Goal: Task Accomplishment & Management: Manage account settings

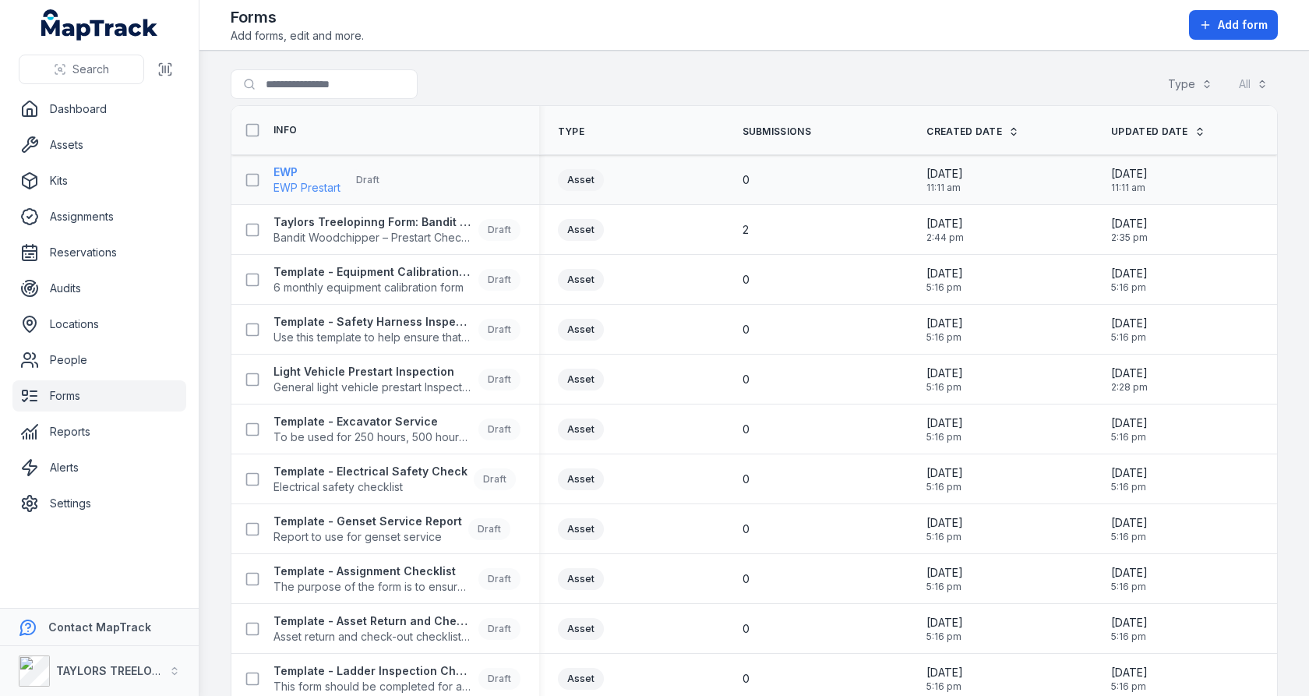
click at [313, 181] on span "EWP Prestart" at bounding box center [307, 188] width 67 height 16
click at [638, 83] on div "Search for forms Type All" at bounding box center [754, 87] width 1047 height 36
click at [307, 221] on strong "Taylors Treelopinng Form: Bandit Woodchipper – Prestart Checklist" at bounding box center [373, 222] width 199 height 16
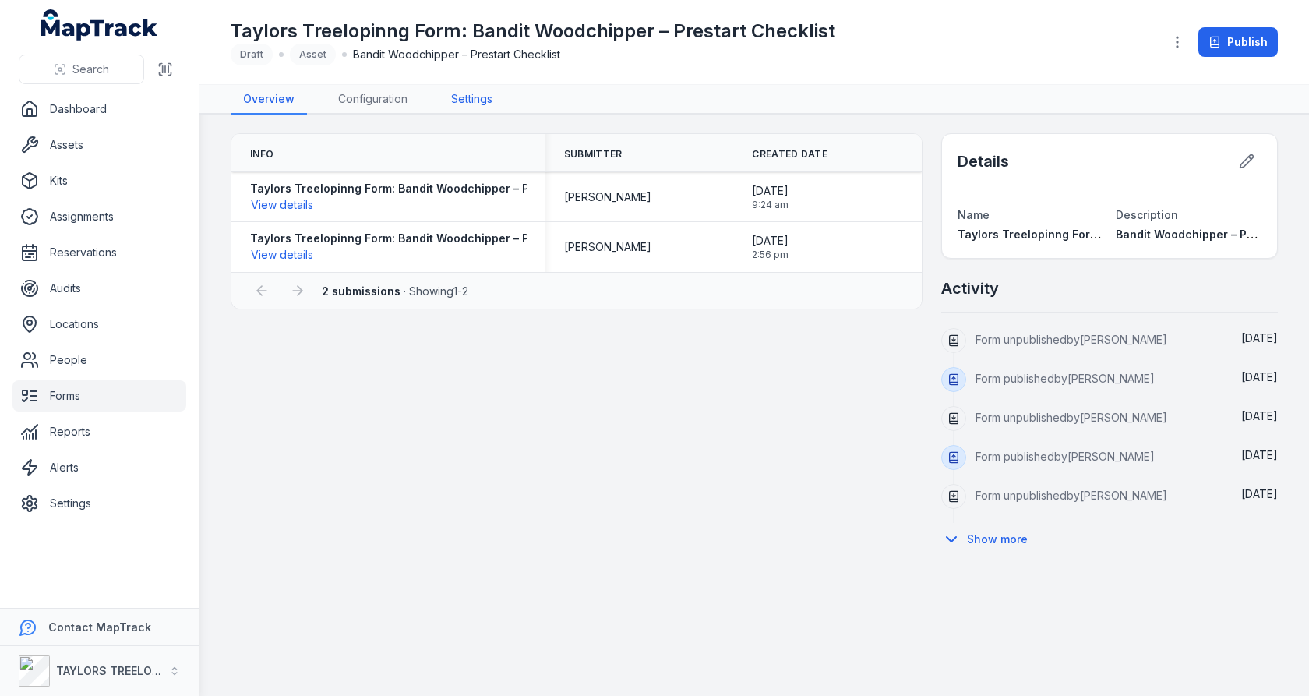
click at [484, 90] on link "Settings" at bounding box center [472, 100] width 66 height 30
click at [388, 97] on link "Configuration" at bounding box center [373, 100] width 94 height 30
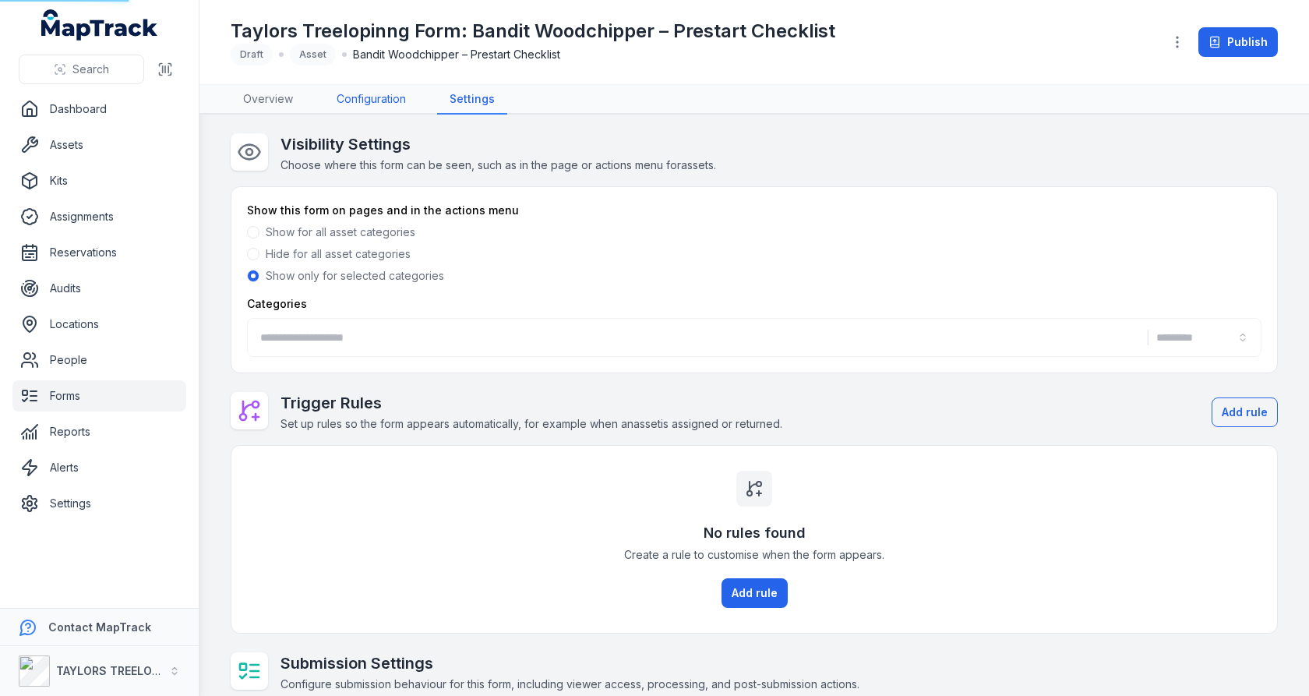
type input "**********"
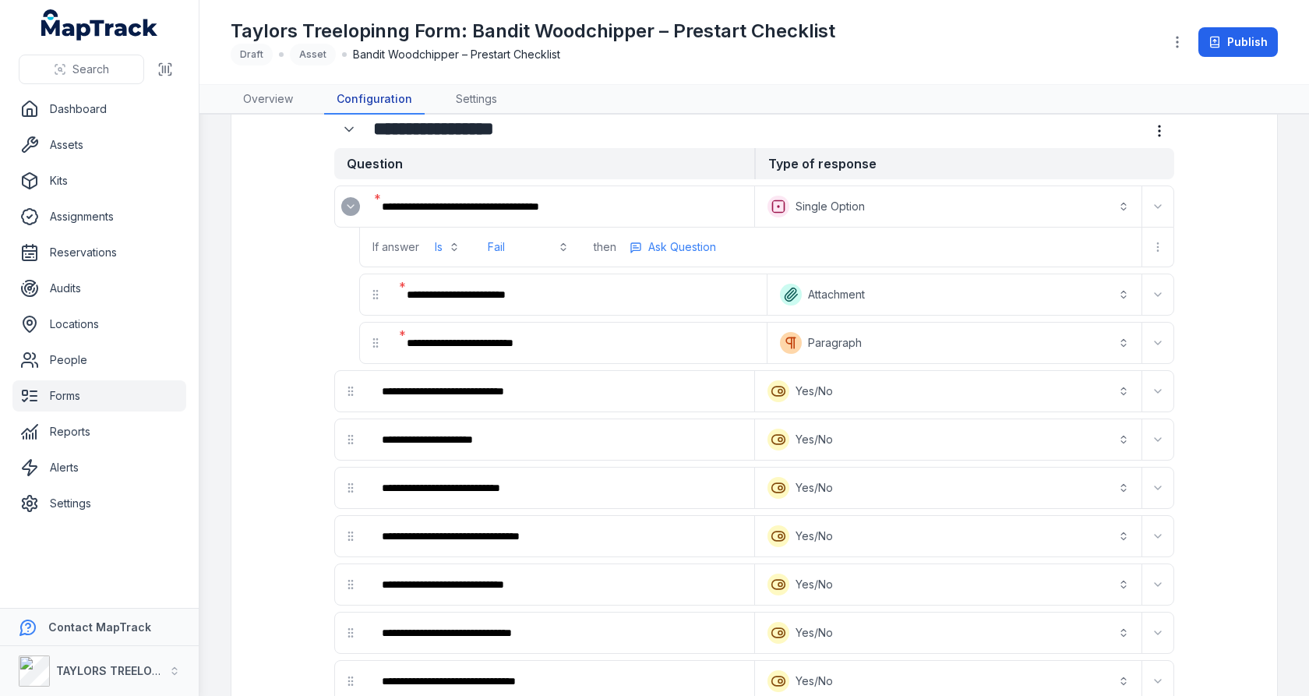
scroll to position [53, 0]
click at [351, 392] on div at bounding box center [350, 390] width 31 height 31
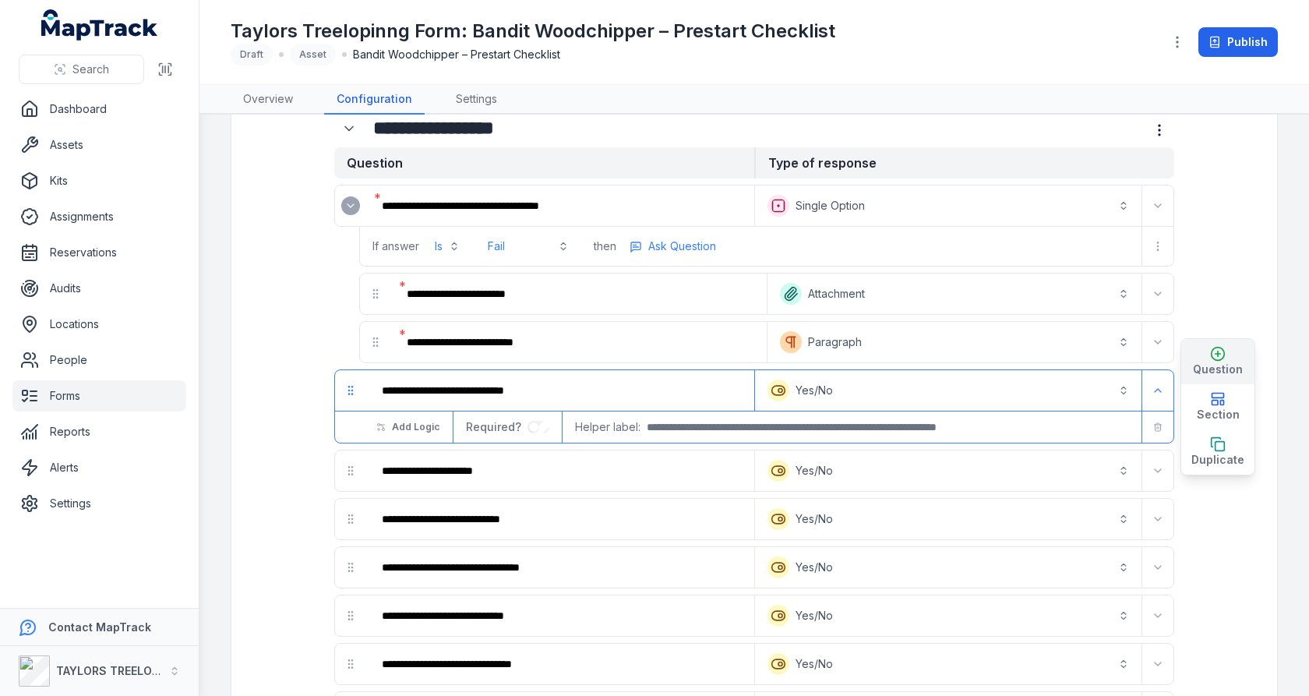
click at [1206, 351] on button "Question" at bounding box center [1217, 361] width 73 height 45
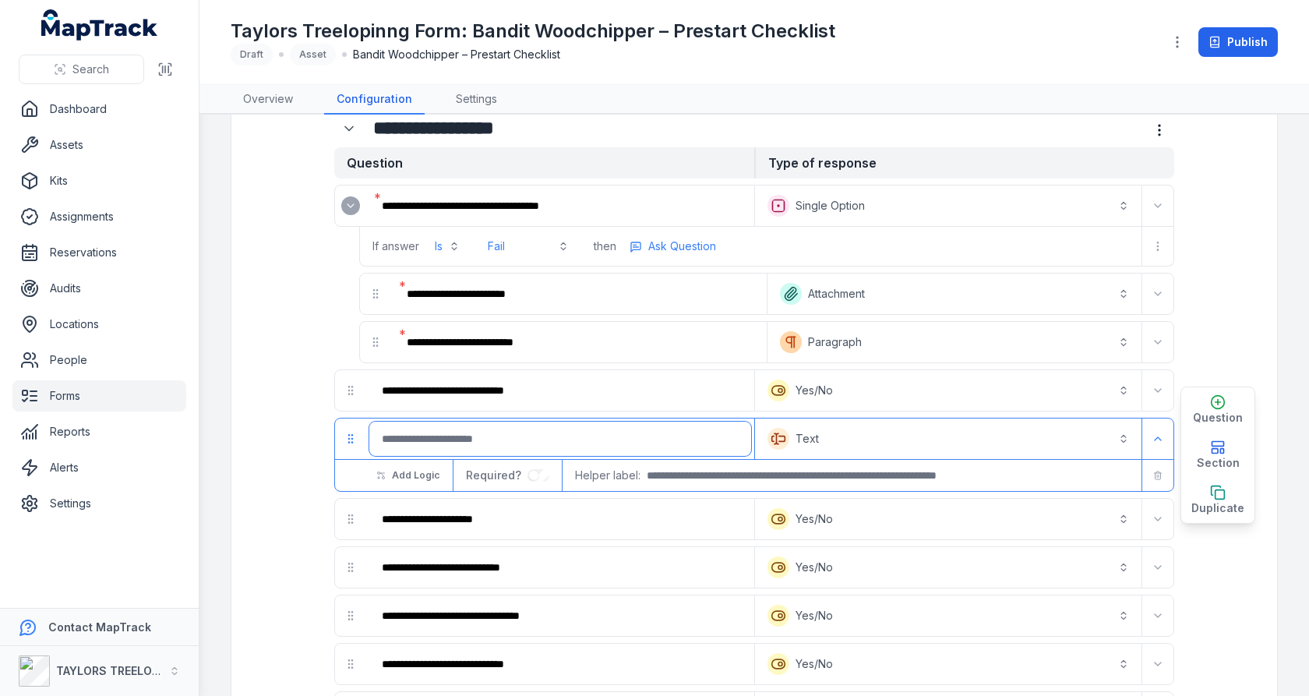
click at [617, 428] on input ":rcf:-form-item-label" at bounding box center [560, 439] width 382 height 34
type input "*"
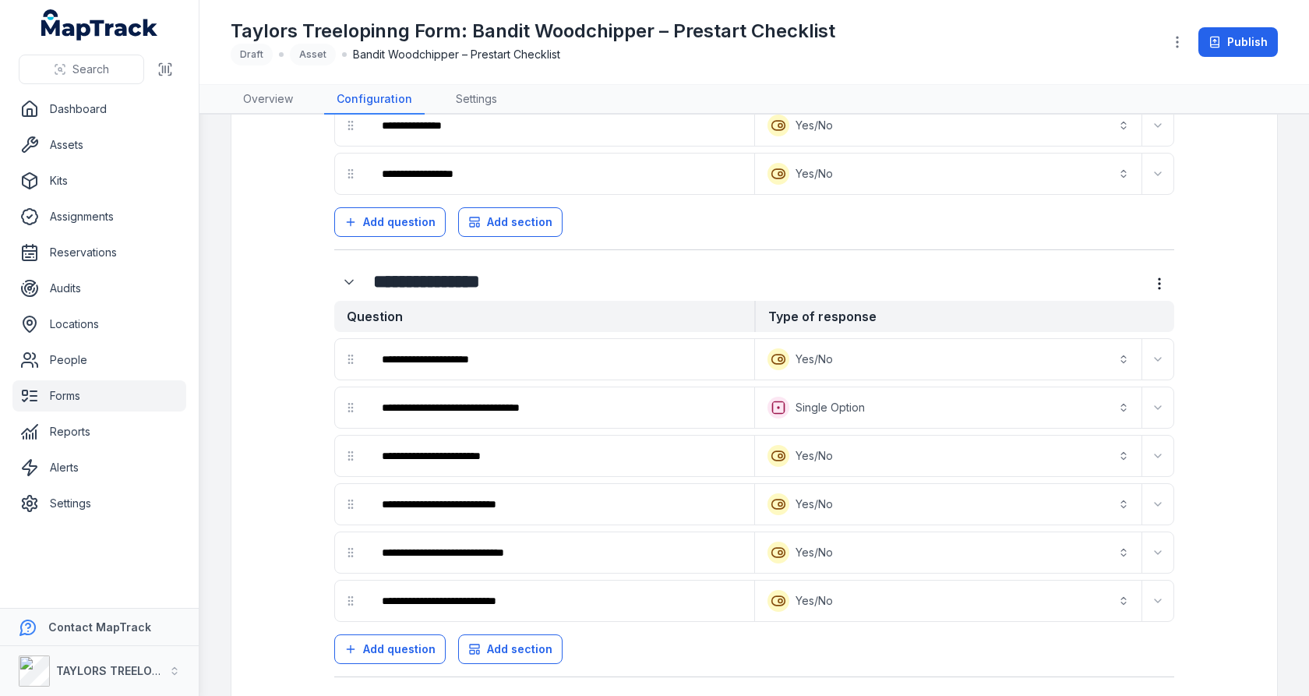
scroll to position [1516, 0]
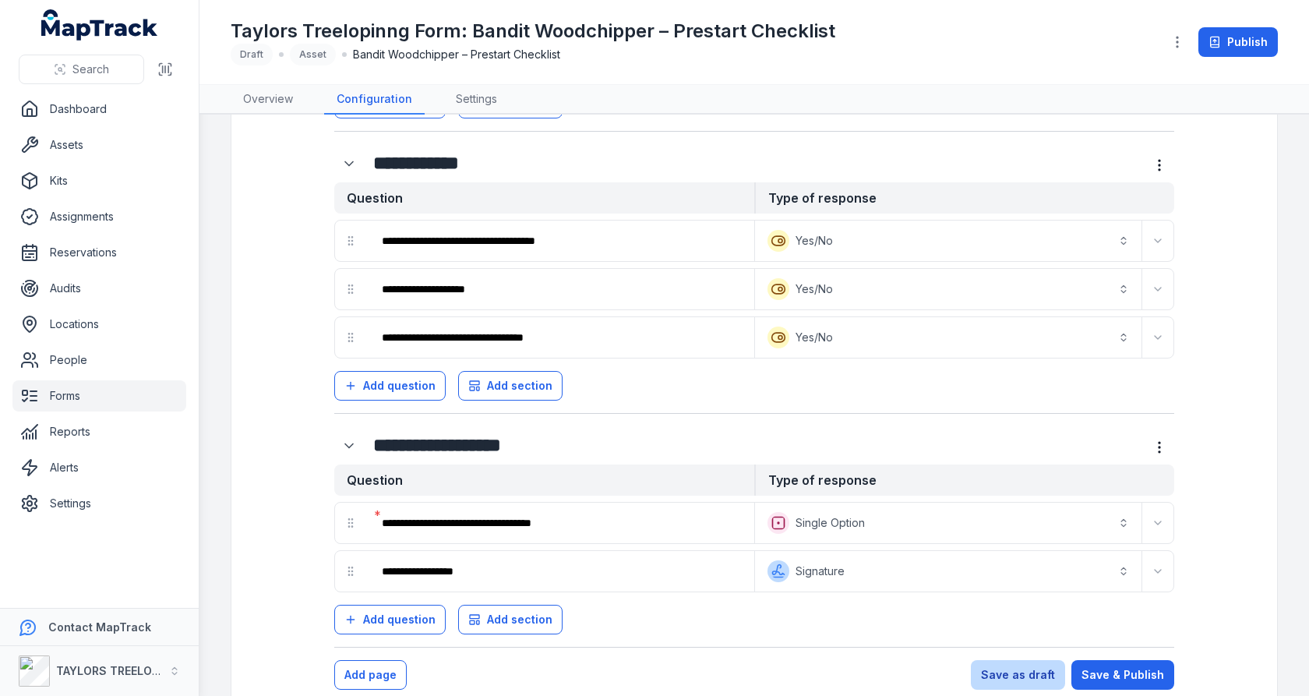
type input "**********"
click at [1026, 660] on button "Save as draft" at bounding box center [1018, 675] width 94 height 30
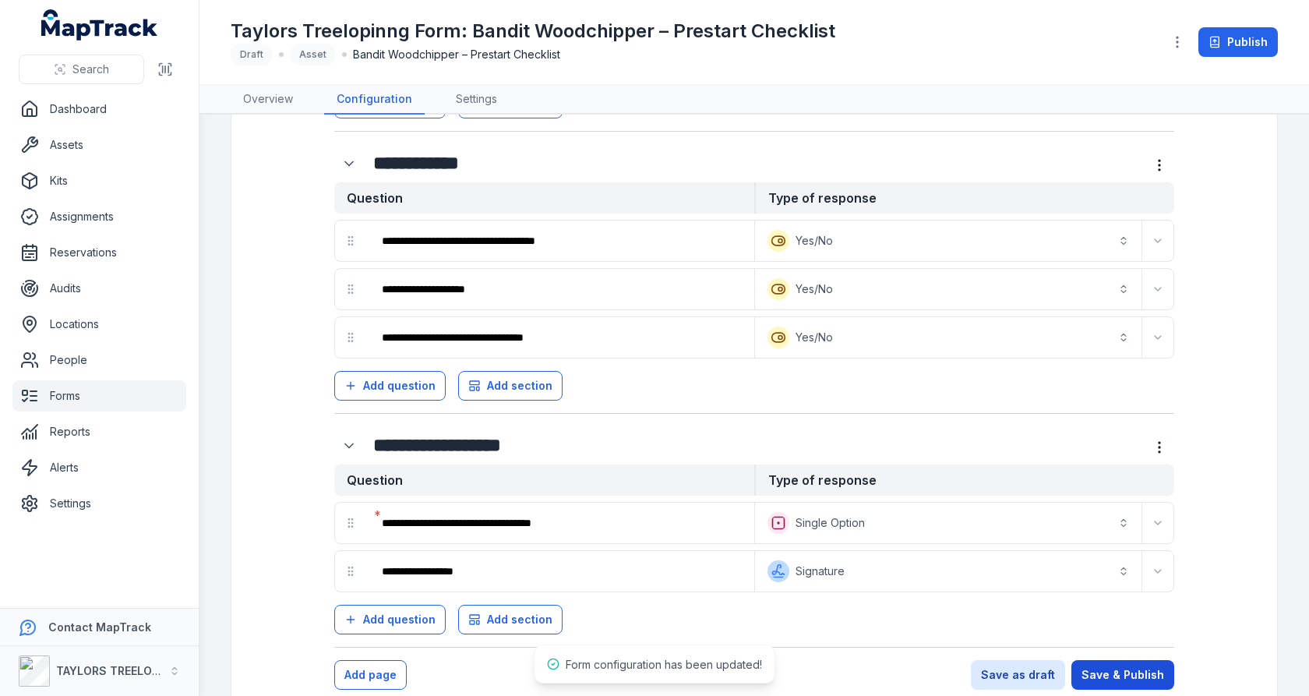
click at [1108, 660] on button "Save & Publish" at bounding box center [1123, 675] width 103 height 30
